Goal: Information Seeking & Learning: Learn about a topic

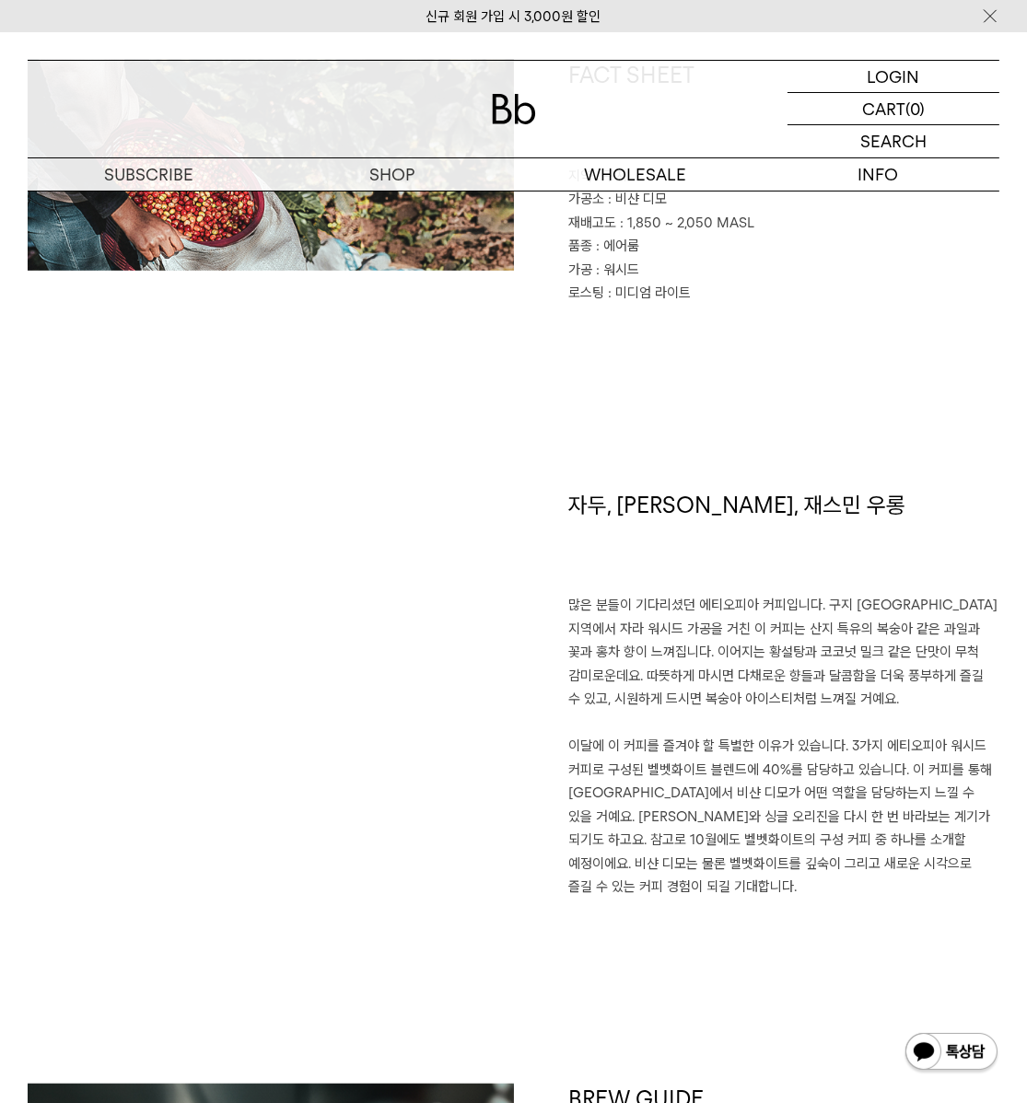
scroll to position [558, 0]
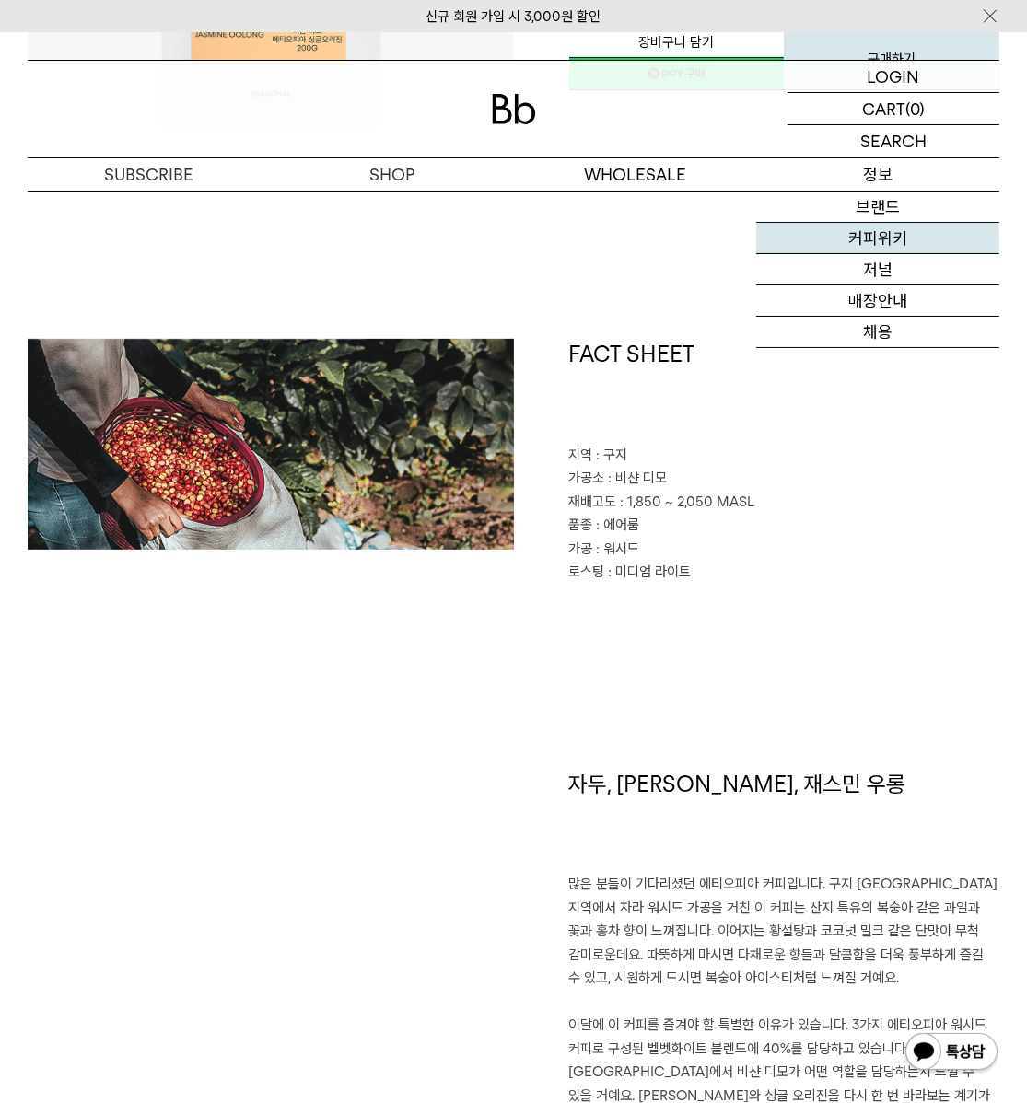
click at [875, 232] on link "커피위키" at bounding box center [877, 238] width 243 height 31
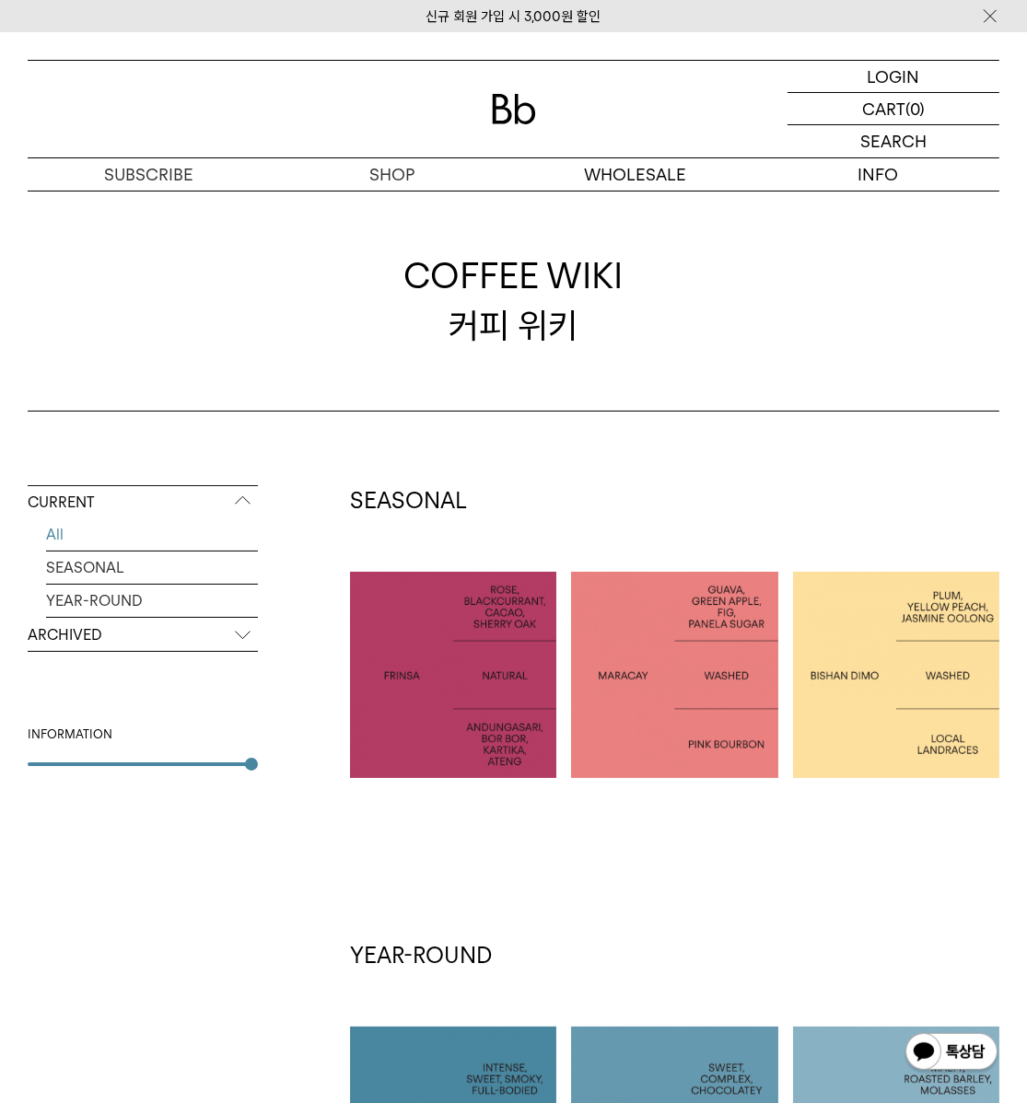
click at [930, 663] on p "ETHIOPIA [PERSON_NAME]" at bounding box center [896, 675] width 206 height 48
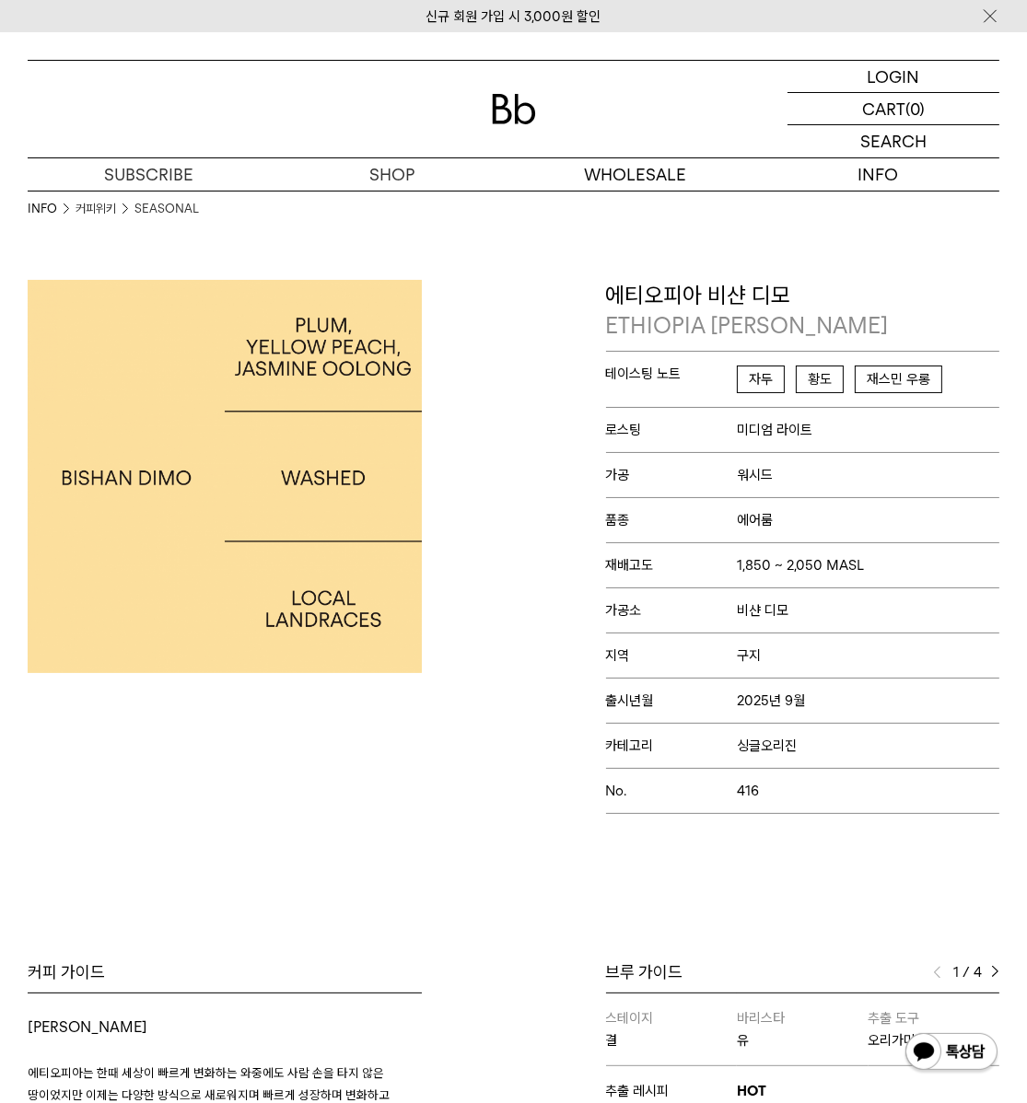
click at [895, 589] on p "가공소 비샨 디모" at bounding box center [803, 609] width 394 height 45
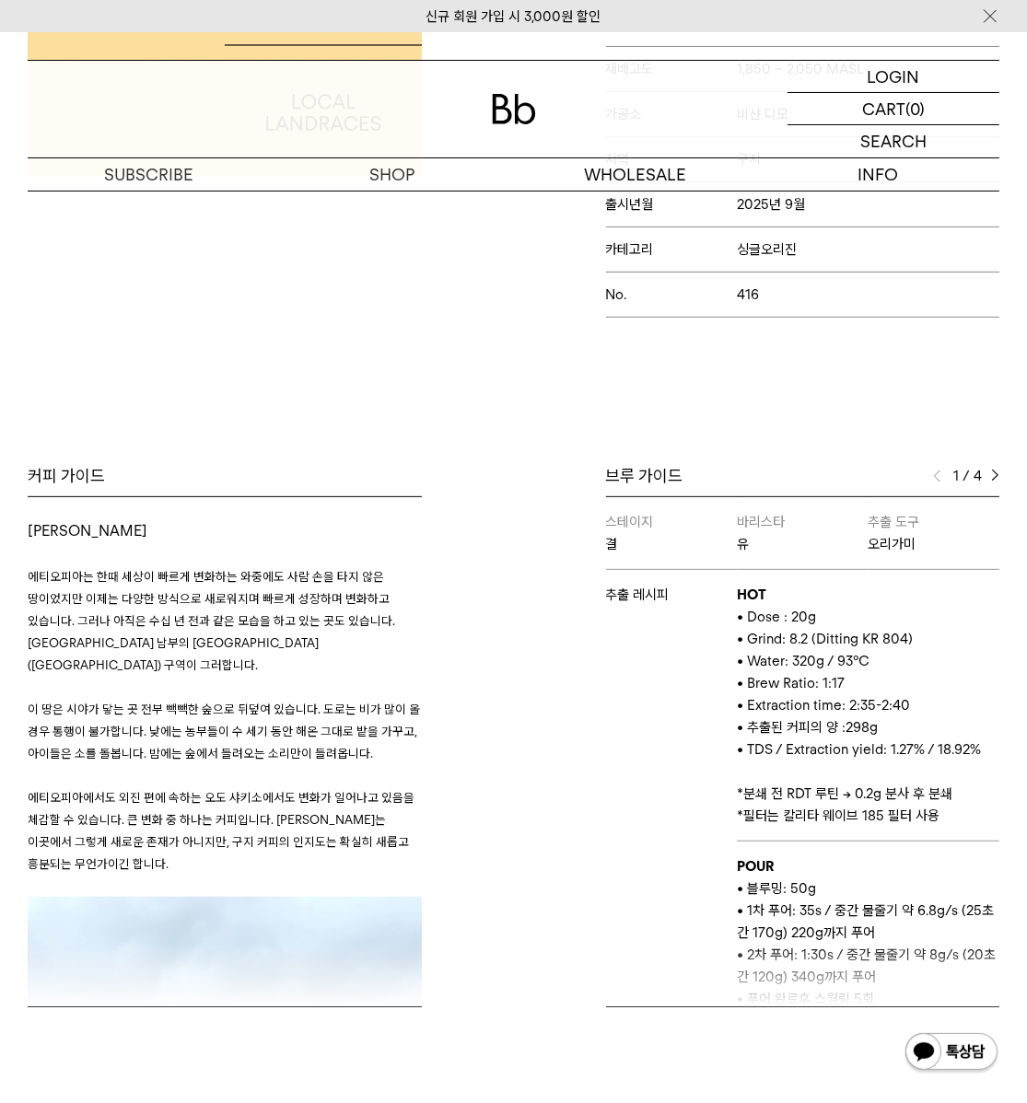
scroll to position [558, 0]
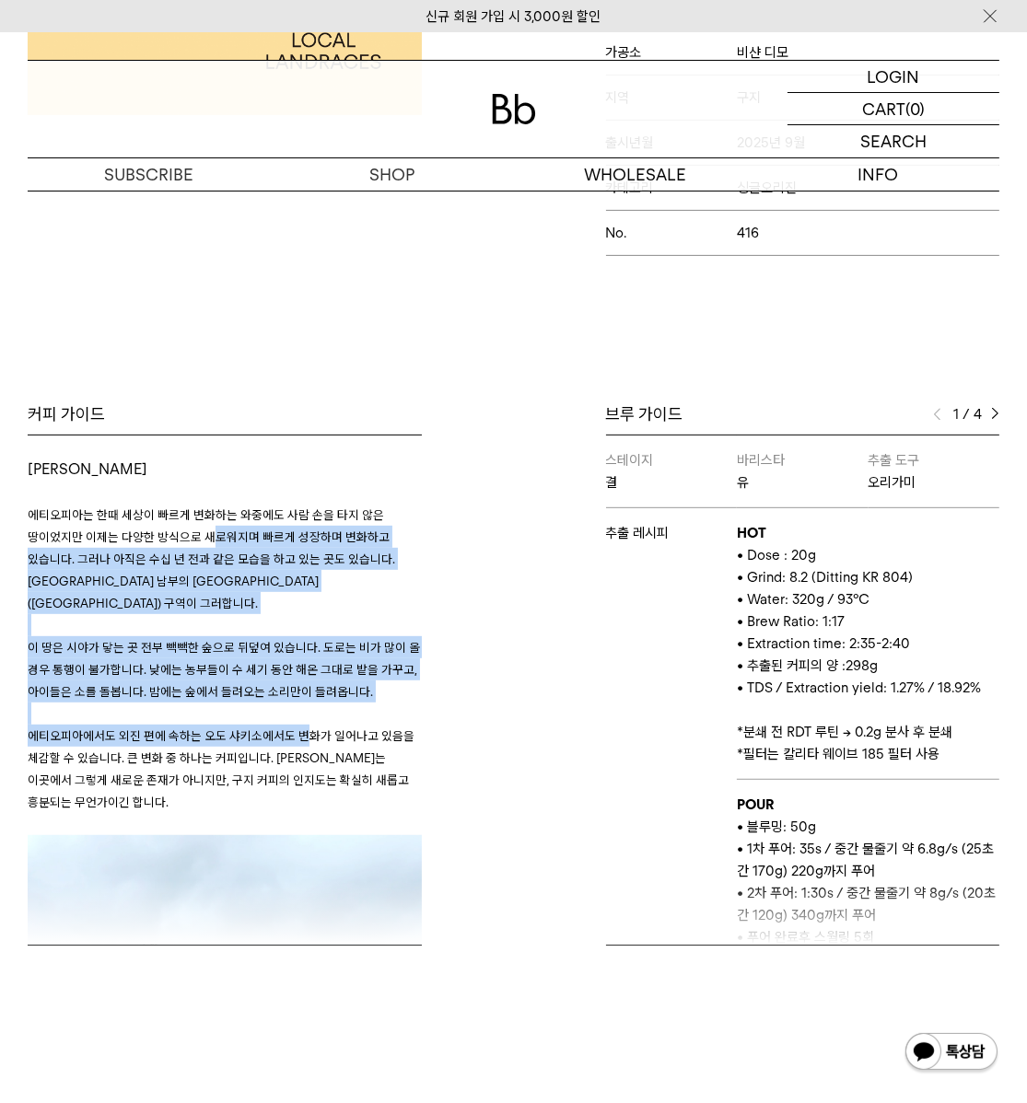
drag, startPoint x: 210, startPoint y: 525, endPoint x: 293, endPoint y: 705, distance: 198.6
click at [297, 705] on h3 "에티오피아는 한때 세상이 빠르게 변화하는 와중에도 사람 손을 타지 않은 땅이었지만 이제는 다양한 방식으로 새로워지며 빠르게 성장하며 변화하고 …" at bounding box center [225, 658] width 394 height 354
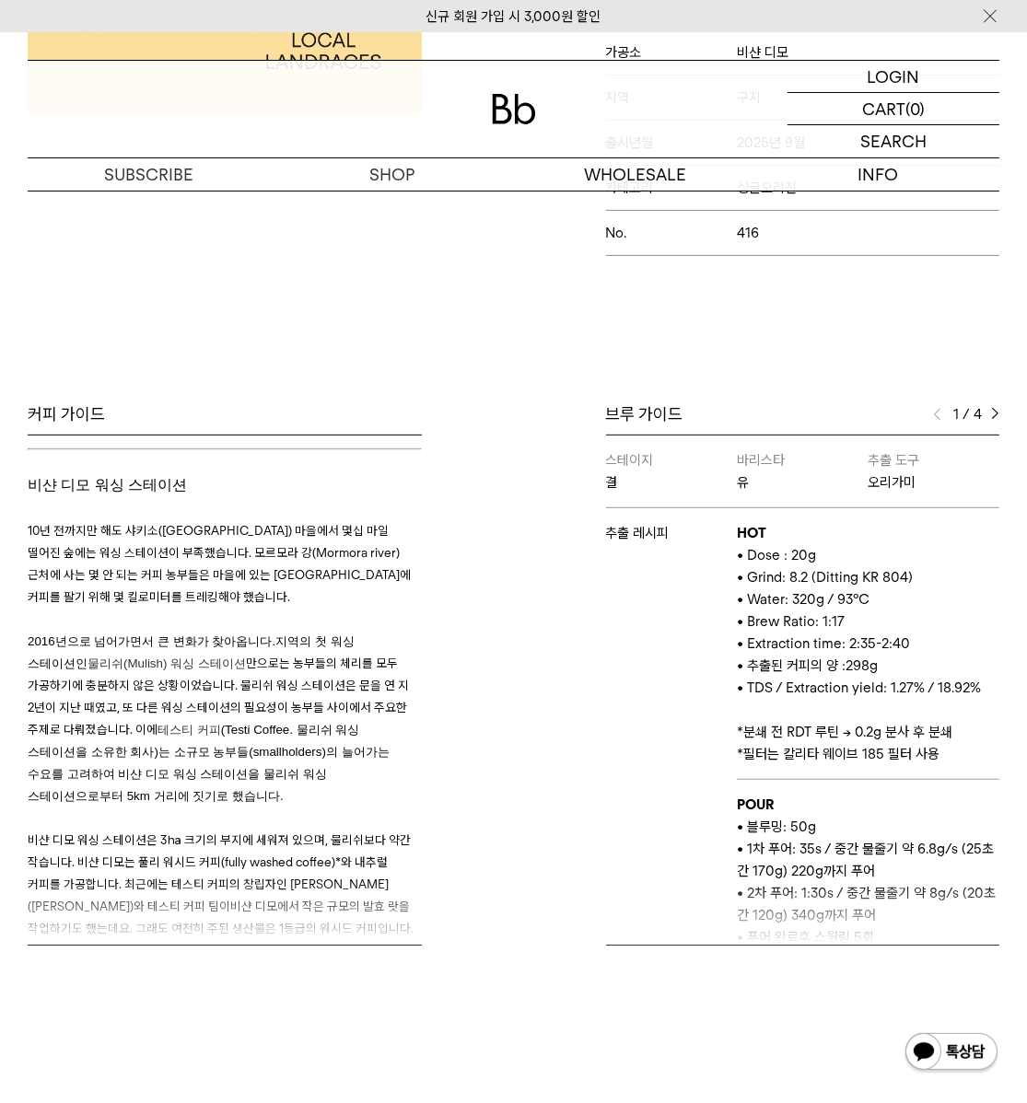
scroll to position [837, 0]
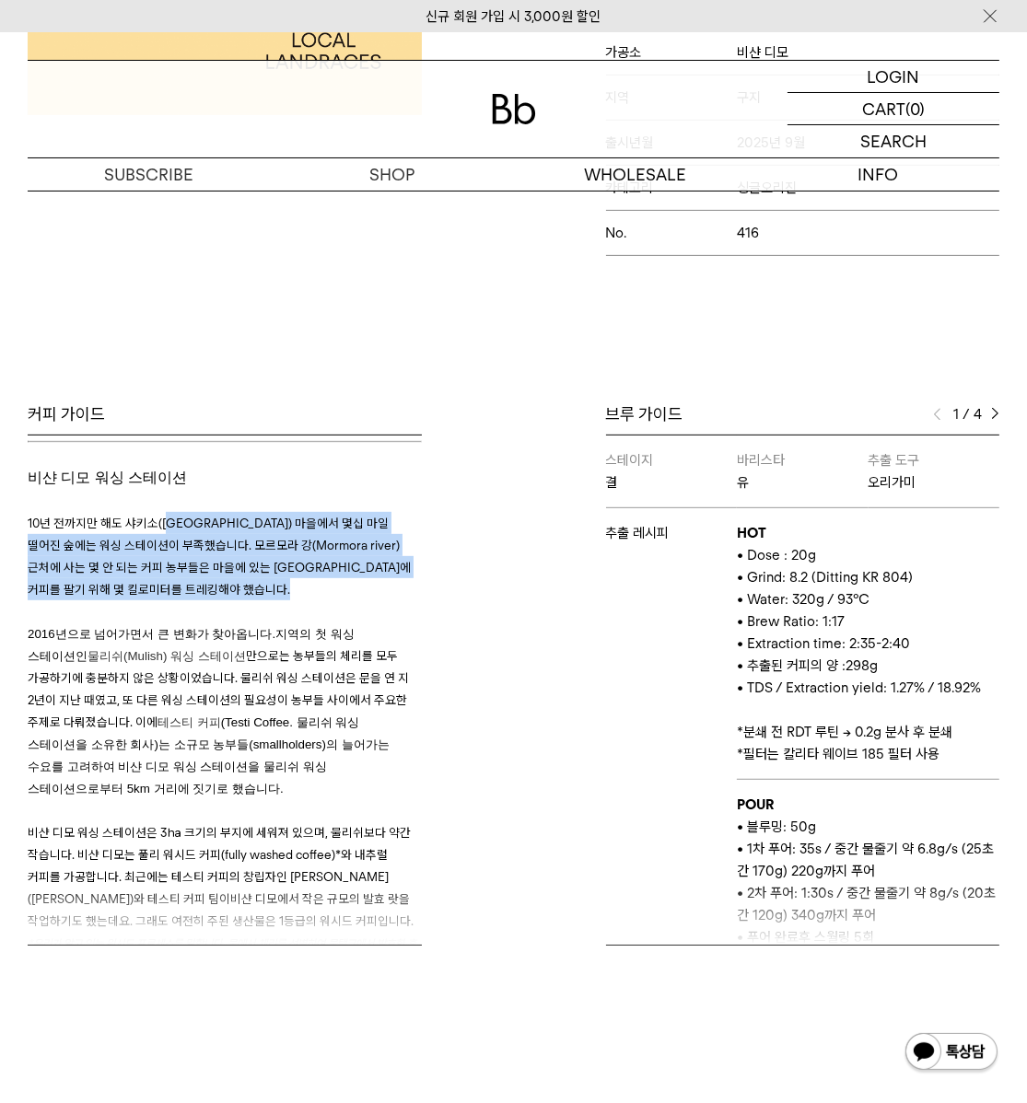
drag, startPoint x: 163, startPoint y: 492, endPoint x: 226, endPoint y: 568, distance: 99.4
click at [223, 563] on h3 "10년 전까지만 해도 샤키소([GEOGRAPHIC_DATA]) 마을에서 몇십 마일 떨어진 숲에는 워싱 스테이션이 부족했습니다. 모르모라 강(M…" at bounding box center [225, 982] width 394 height 985
click at [228, 600] on p at bounding box center [225, 611] width 394 height 22
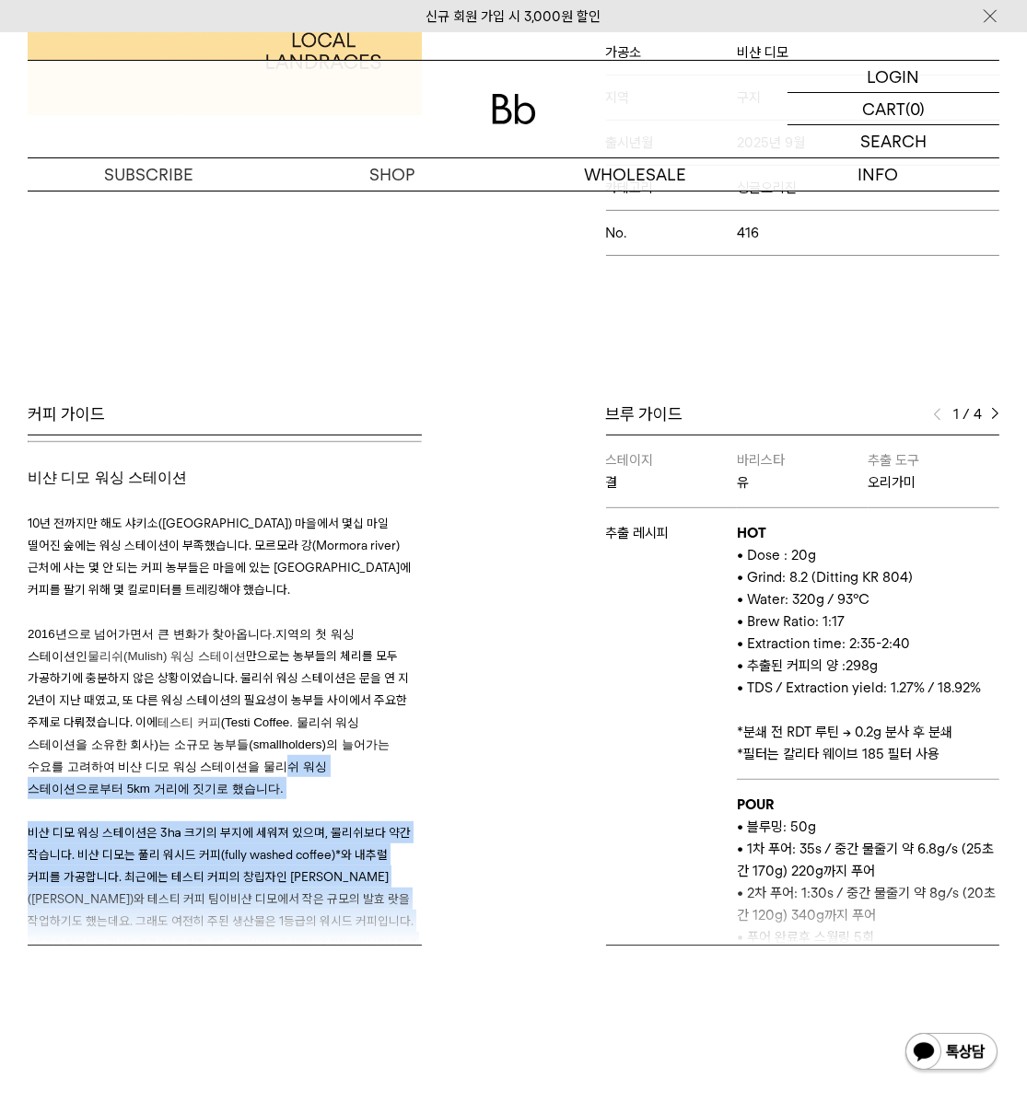
drag, startPoint x: 298, startPoint y: 717, endPoint x: 367, endPoint y: 878, distance: 175.3
click at [367, 878] on div "커피 가이드 오도 샤키소 에티오피아는 한때 세상이 빠르게 변화하는 와중에도 사람 손을 타지 않은 땅이었지만 이제는 다양한 방식으로 새로워지며 …" at bounding box center [265, 674] width 495 height 542
click at [348, 891] on span "비샨 디모에서 작은 규모의 발효 랏을 작업하기도 했는데요. 그래도 여전히 주된 생산물은 1등급의 워시드 커피입니다." at bounding box center [221, 909] width 386 height 37
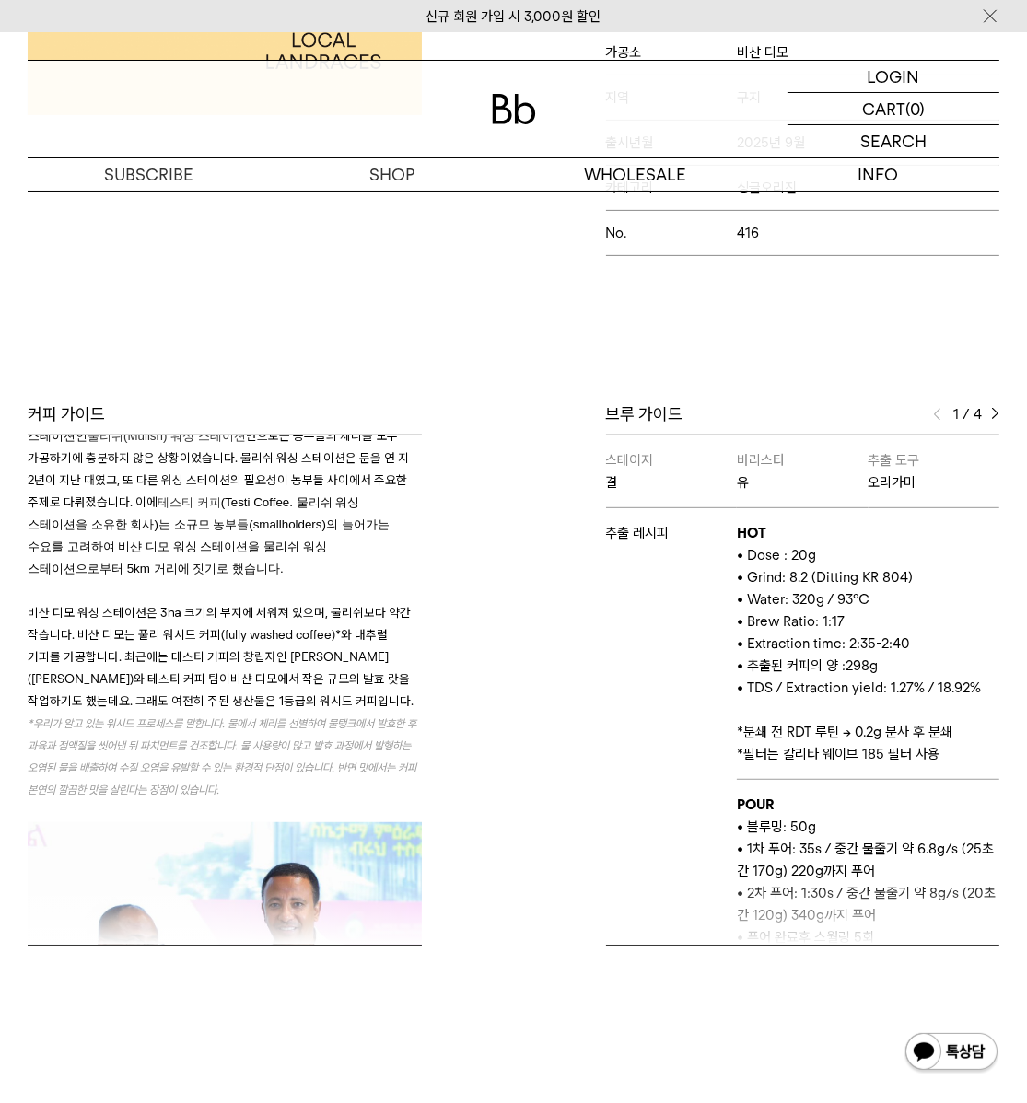
scroll to position [1116, 0]
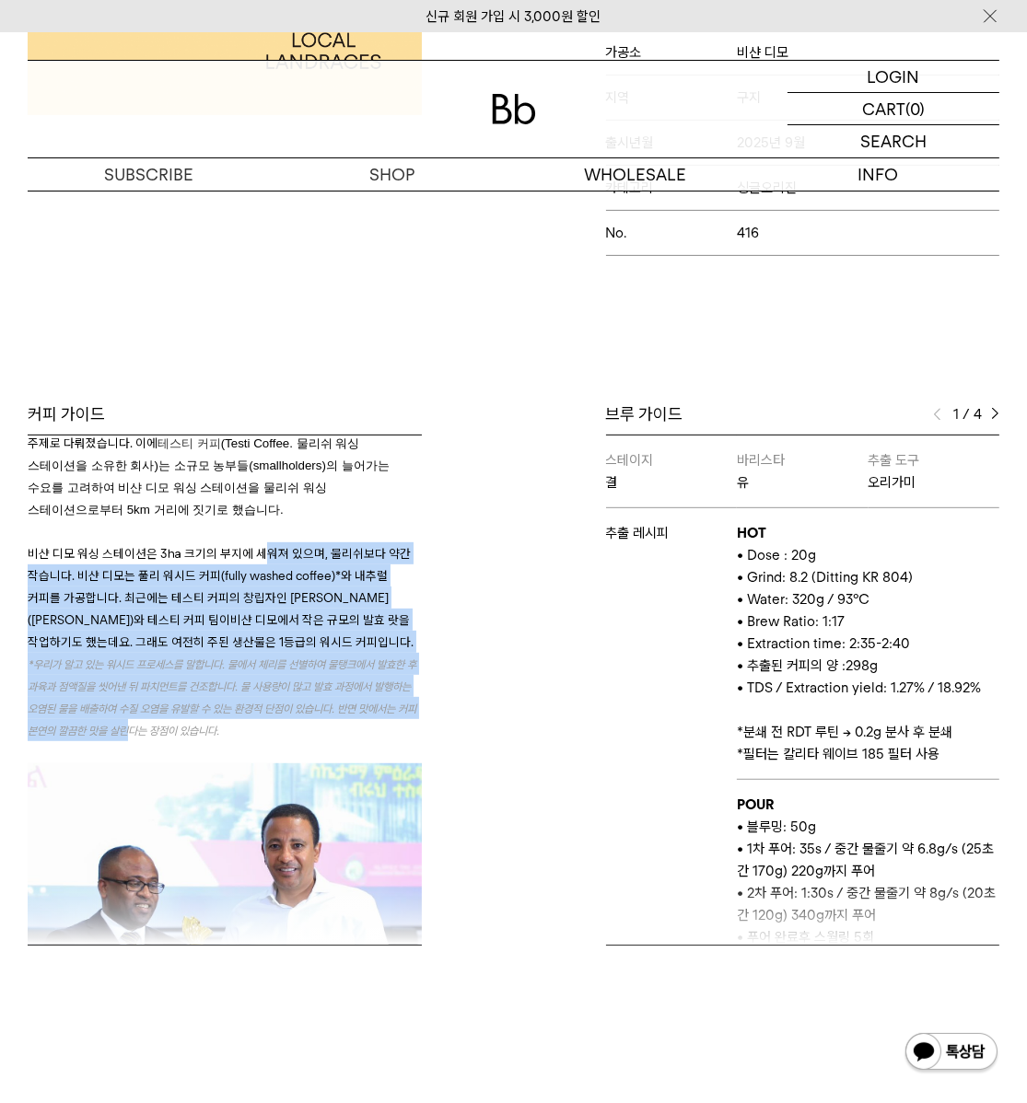
drag, startPoint x: 257, startPoint y: 570, endPoint x: 261, endPoint y: 510, distance: 60.0
click at [261, 510] on h3 "10년 전까지만 해도 샤키소([GEOGRAPHIC_DATA]) 마을에서 몇십 마일 떨어진 숲에는 워싱 스테이션이 부족했습니다. 모르모라 강(M…" at bounding box center [225, 703] width 394 height 985
click at [257, 610] on p "비샨 디모 워싱 스테이션은 3㏊ 크기의 부지에 세워져 있으며, 물리쉬보다 약간 작습니다. 비샨 디모는 풀리 워시드 커피(fully washed…" at bounding box center [225, 597] width 394 height 110
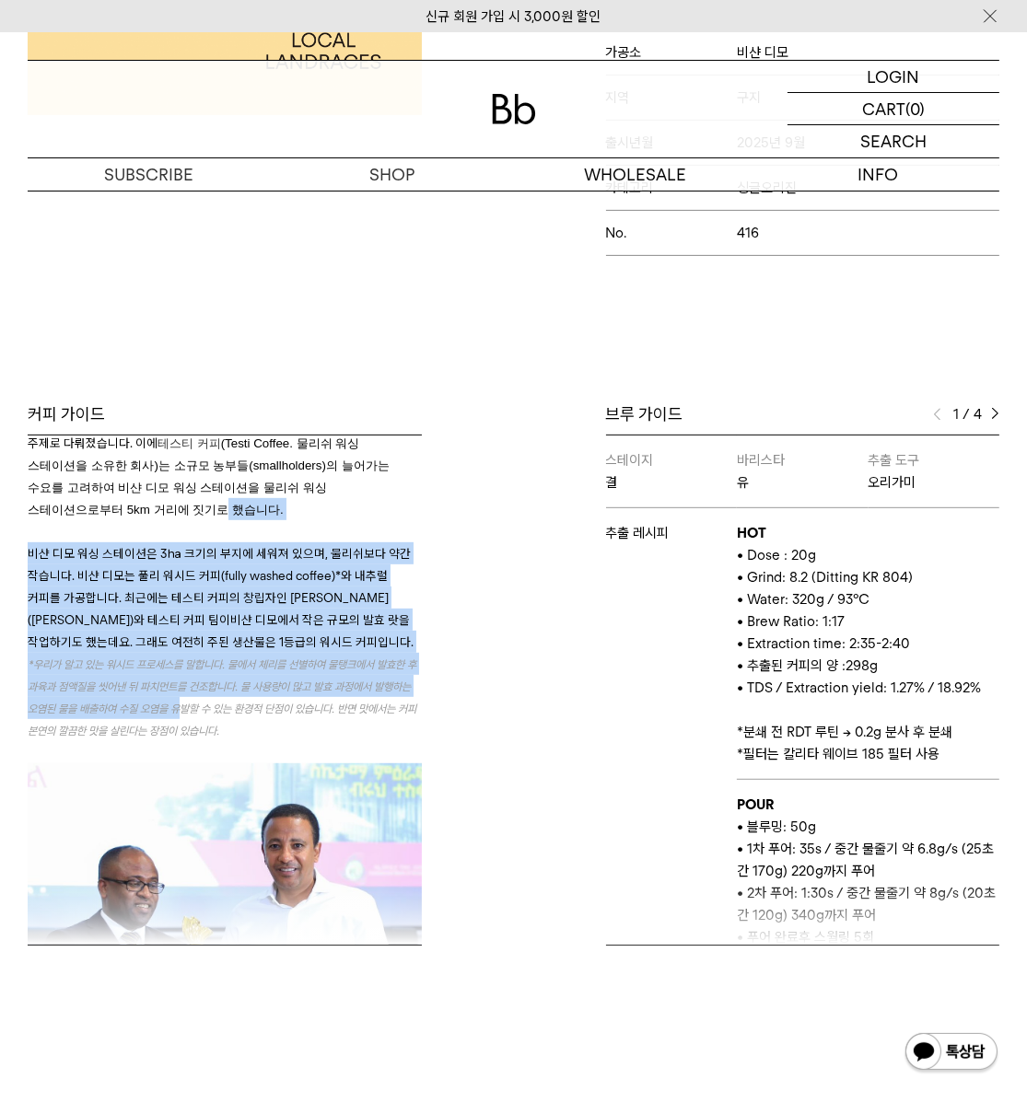
drag, startPoint x: 268, startPoint y: 696, endPoint x: 227, endPoint y: 473, distance: 226.4
click at [227, 473] on h3 "10년 전까지만 해도 샤키소([GEOGRAPHIC_DATA]) 마을에서 몇십 마일 떨어진 숲에는 워싱 스테이션이 부족했습니다. 모르모라 강(M…" at bounding box center [225, 703] width 394 height 985
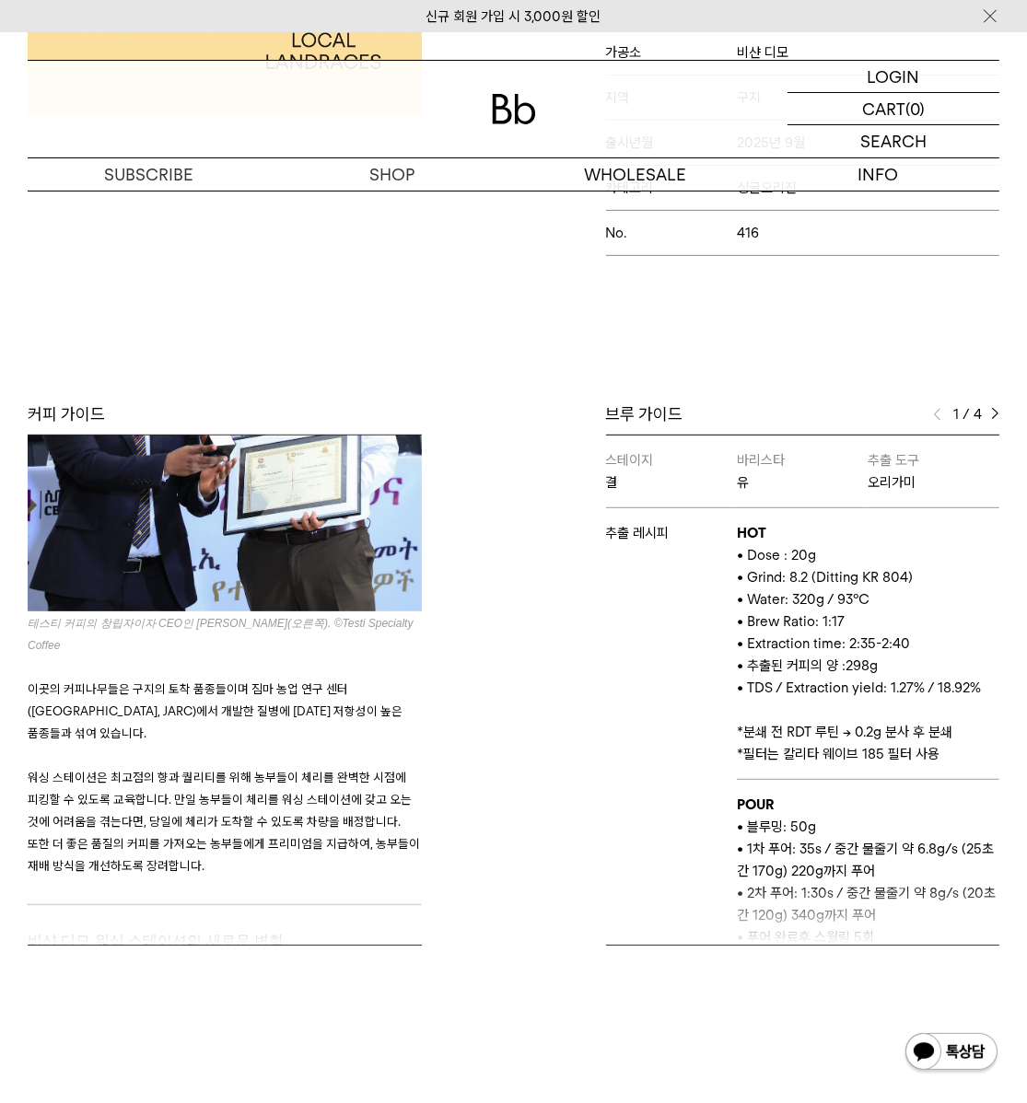
scroll to position [1674, 0]
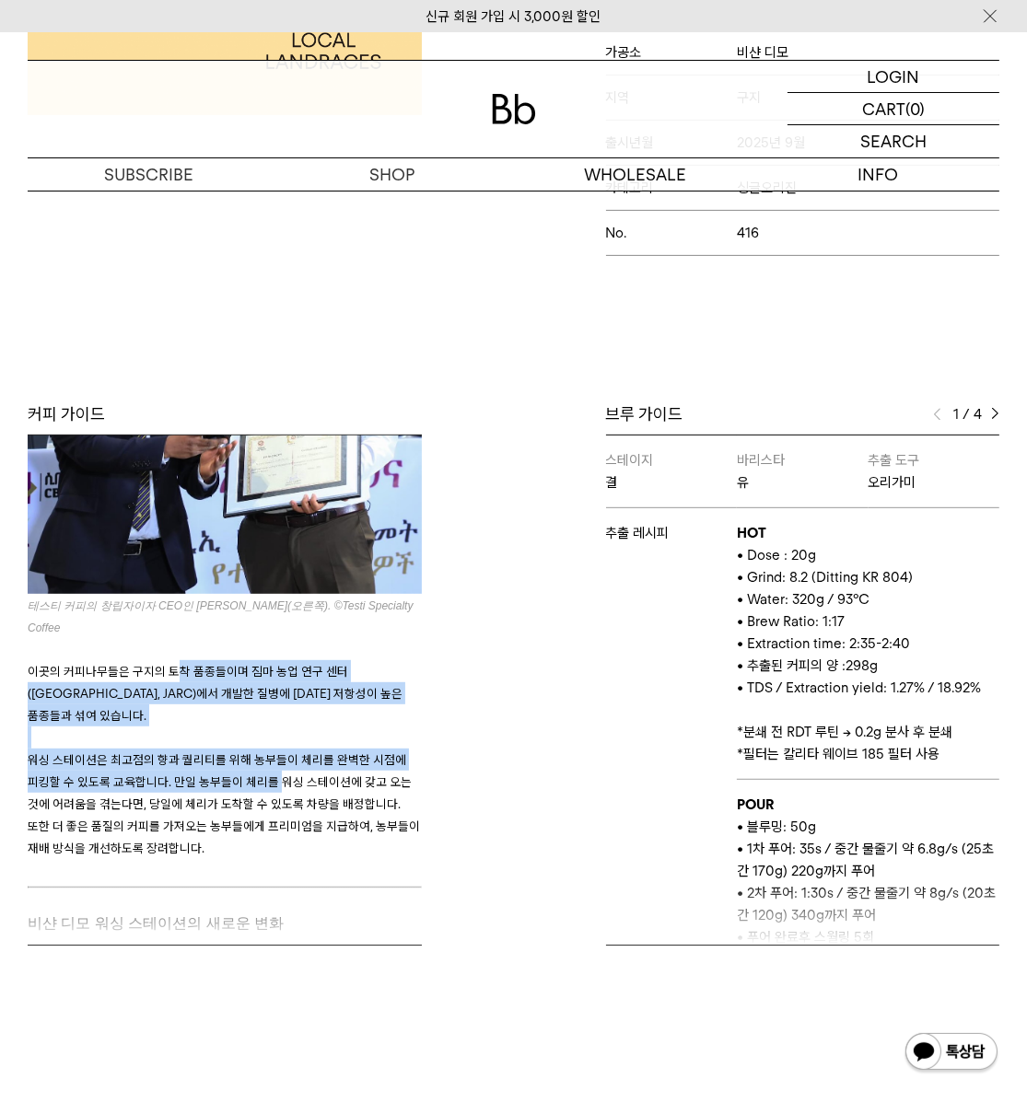
drag, startPoint x: 177, startPoint y: 647, endPoint x: 296, endPoint y: 771, distance: 171.2
click at [284, 760] on h3 "이곳의 커피나무들은 구지의 토착 품종들이며 짐마 농업 연구 센터([GEOGRAPHIC_DATA], JARC)에서 개발한 질병에 [DATE] 저…" at bounding box center [225, 759] width 394 height 243
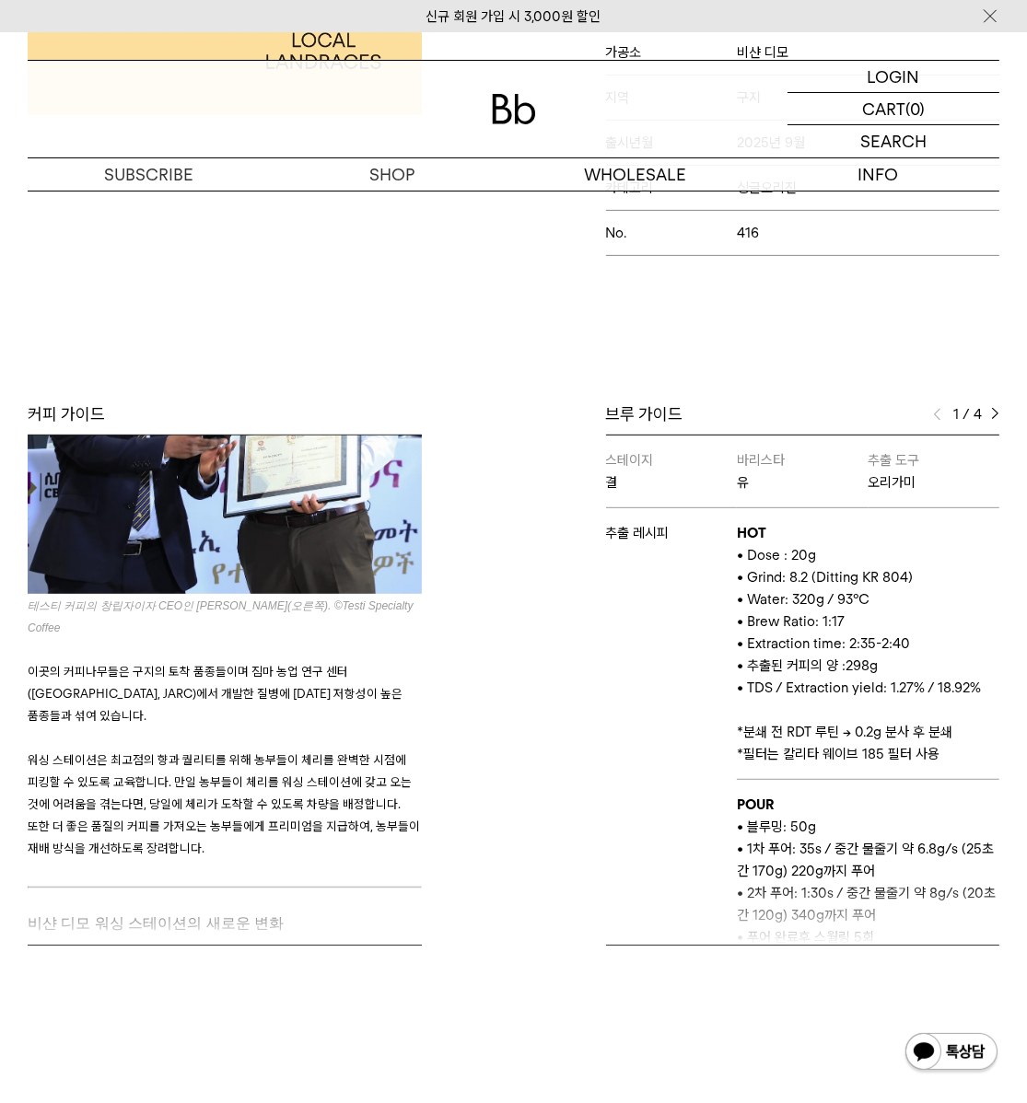
click at [296, 771] on span "워싱 스테이션은 최고점의 향과 퀄리티를 위해 농부들이 체리를 완벽한 시점에 피킹할 수 있도록 교육합니다. 만일 농부들이 체리를 워싱 스테이션에…" at bounding box center [224, 803] width 392 height 103
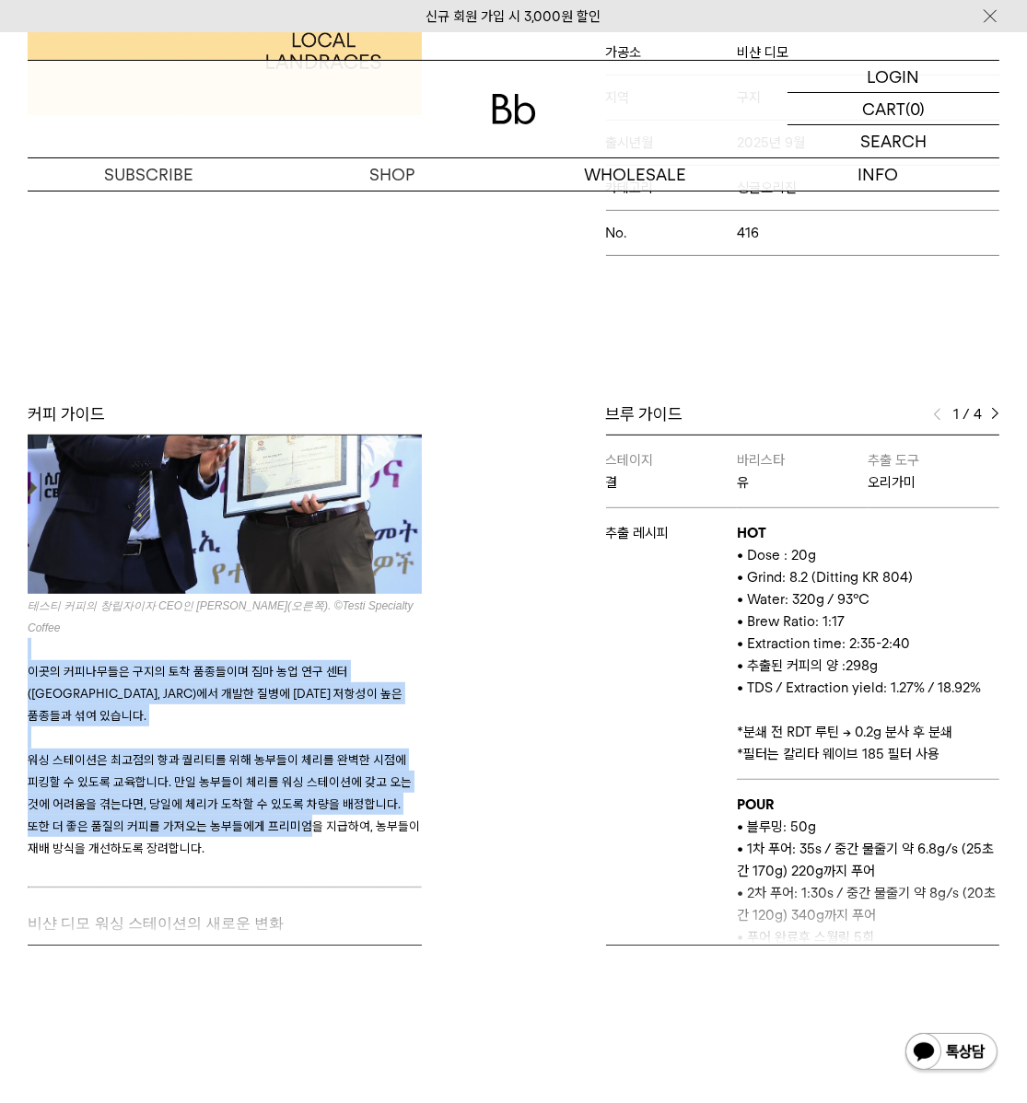
drag, startPoint x: 307, startPoint y: 791, endPoint x: 269, endPoint y: 632, distance: 163.7
click at [269, 638] on h3 "이곳의 커피나무들은 구지의 토착 품종들이며 짐마 농업 연구 센터([GEOGRAPHIC_DATA], JARC)에서 개발한 질병에 [DATE] 저…" at bounding box center [225, 759] width 394 height 243
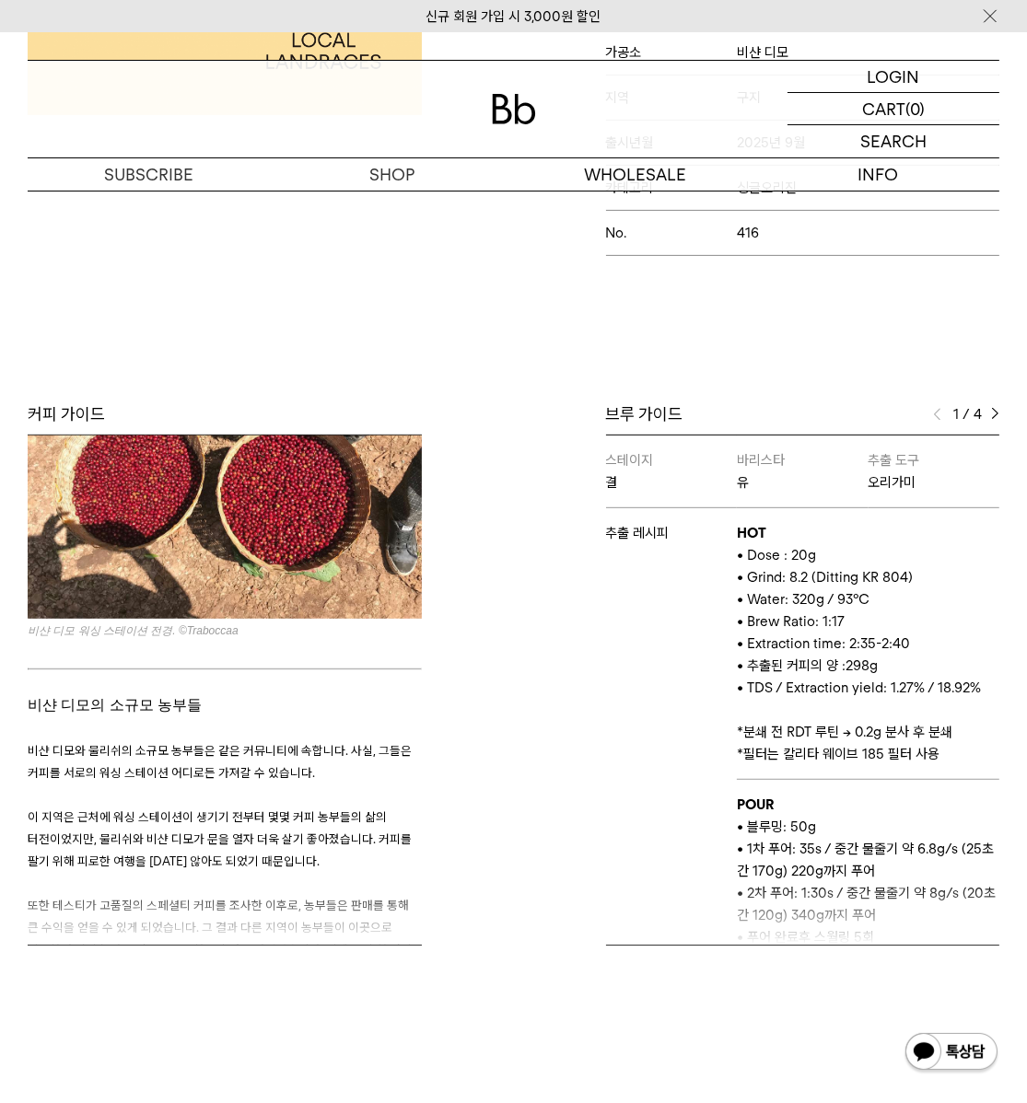
scroll to position [2790, 0]
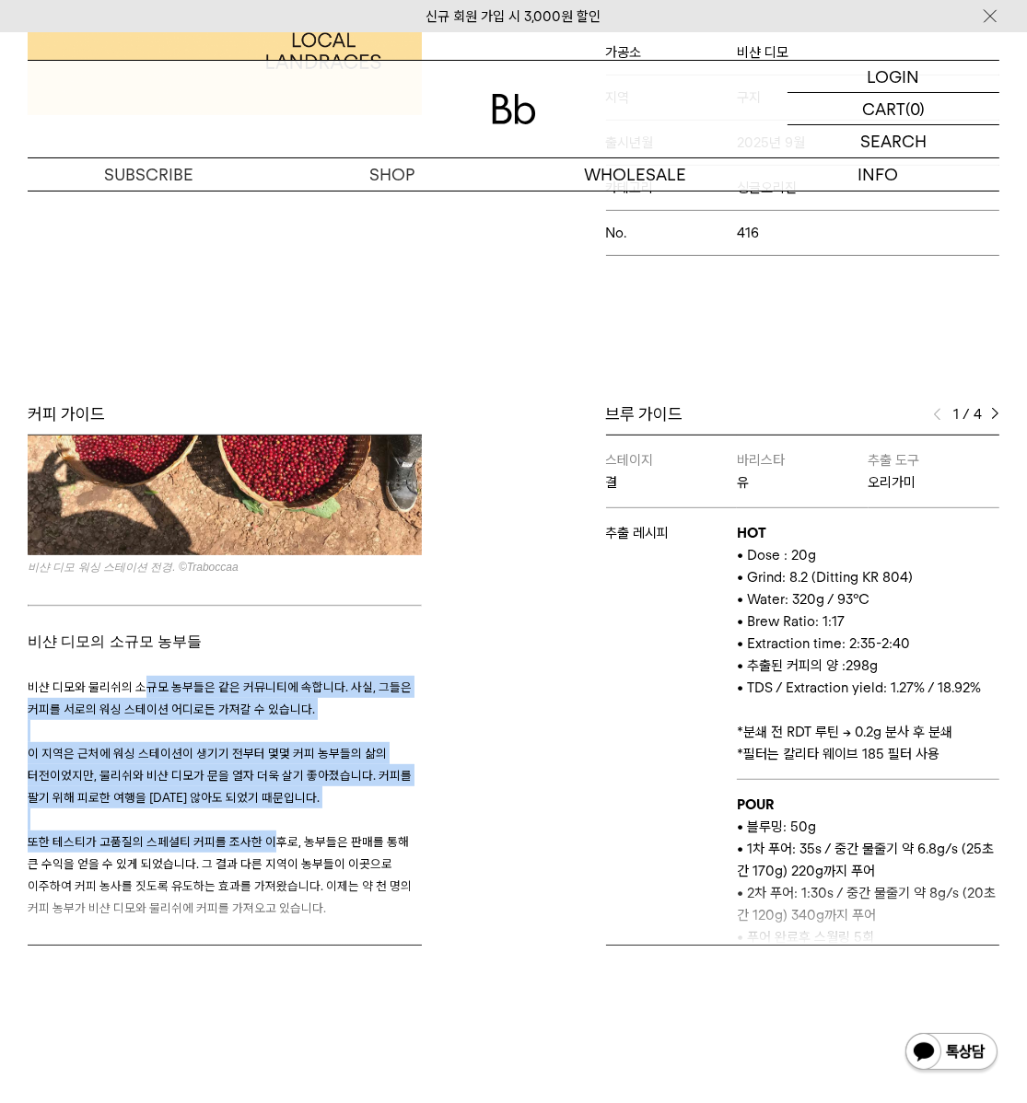
drag, startPoint x: 141, startPoint y: 647, endPoint x: 277, endPoint y: 816, distance: 216.7
click at [270, 808] on h3 "비샨 디모와 물리쉬의 소규모 농부들은 같은 커뮤니티에 속합니다. 사실, 그들은 커피를 서로의 워싱 스테이션 어디로든 가져갈 수 있습니다. 이 …" at bounding box center [225, 853] width 394 height 398
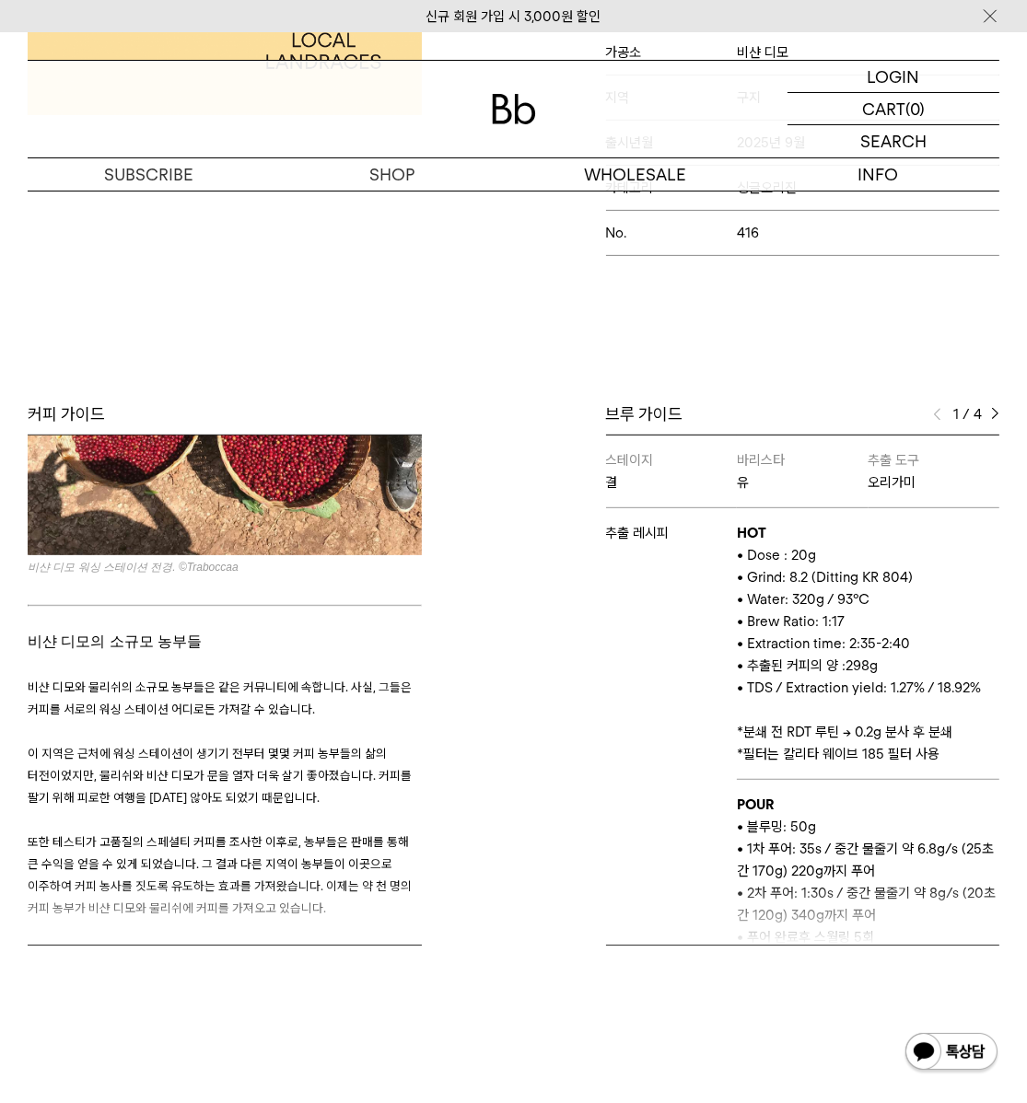
click at [277, 834] on span "또한 테스티가 고품질의 스페셜티 커피를 조사한 이후로, 농부들은 판매를 통해 큰 수익을 얻을 수 있게 되었습니다. 그 결과 다른 지역이 농부들…" at bounding box center [220, 874] width 384 height 81
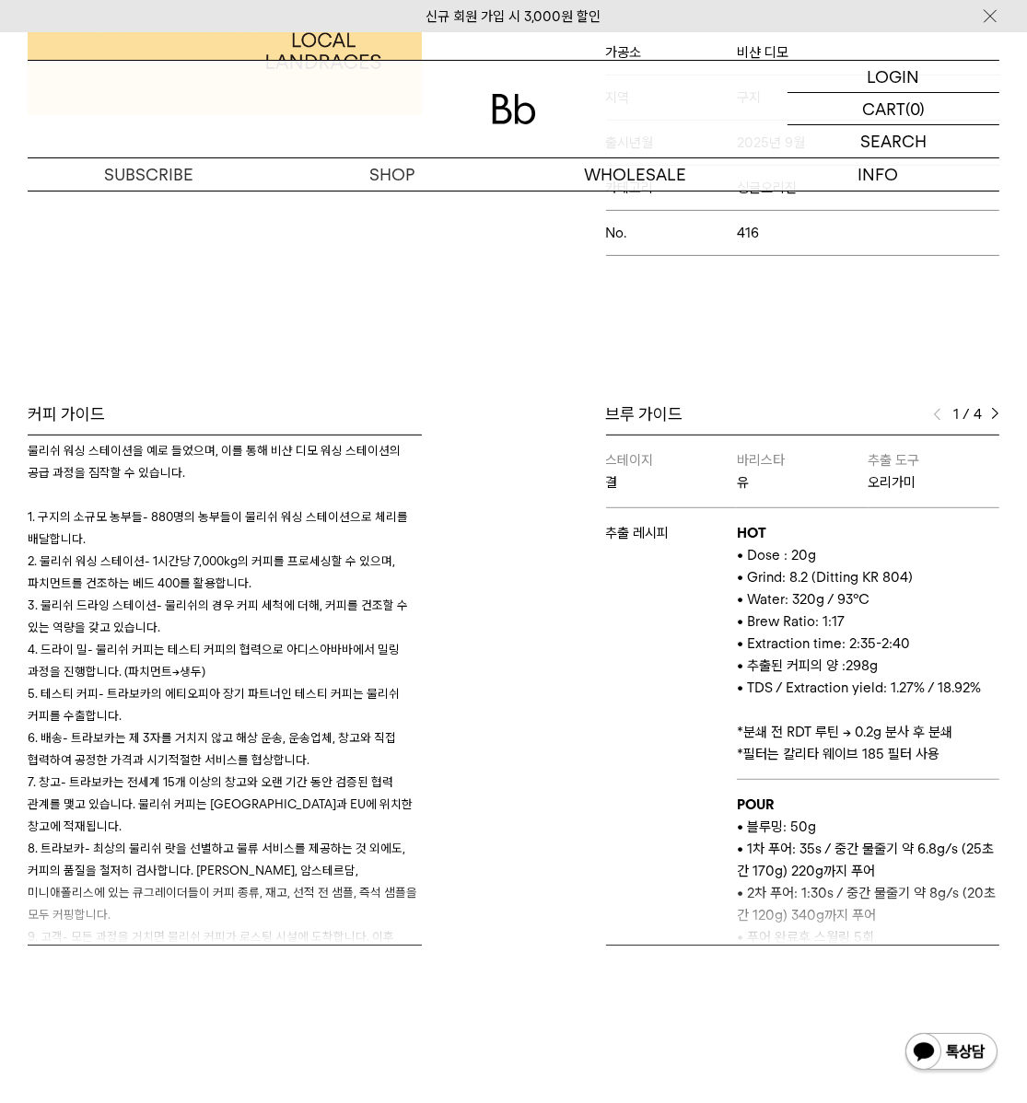
scroll to position [837, 0]
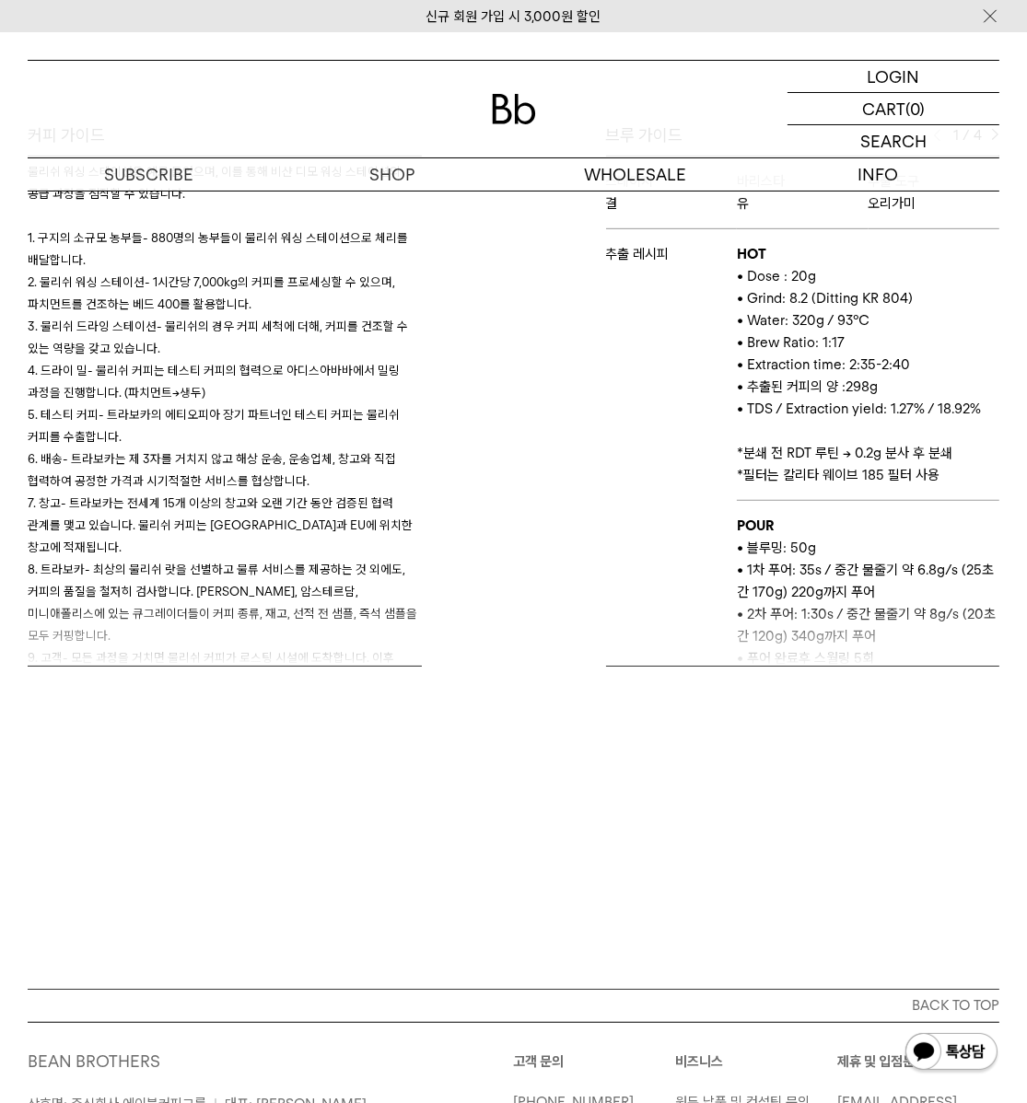
click at [410, 939] on div "INFO 커피위키 SEASONAL COFFEE WIKI 커피 위키 Bb의 커피 ALL SEASONAL YEAR-ROUND AUCTION SER…" at bounding box center [513, 91] width 1027 height 1793
click at [597, 223] on div "브루 가이드 1 / 4 스테이지 결 바리스타 유 추출 도구 오리가미 추출 레시피 HOT • Dose : 20g • Grind: 8.2 (Dit…" at bounding box center [761, 395] width 495 height 542
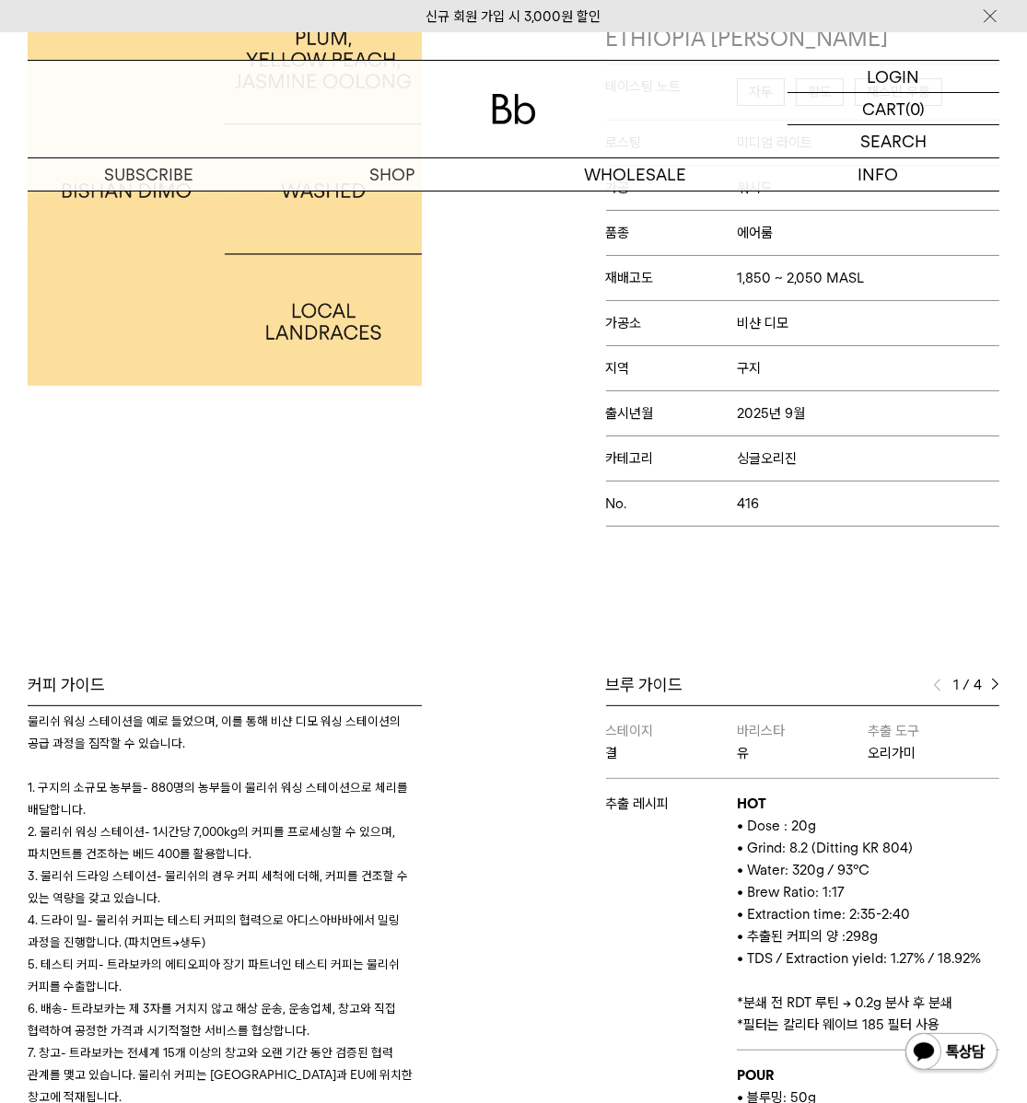
scroll to position [279, 0]
